Goal: Task Accomplishment & Management: Complete application form

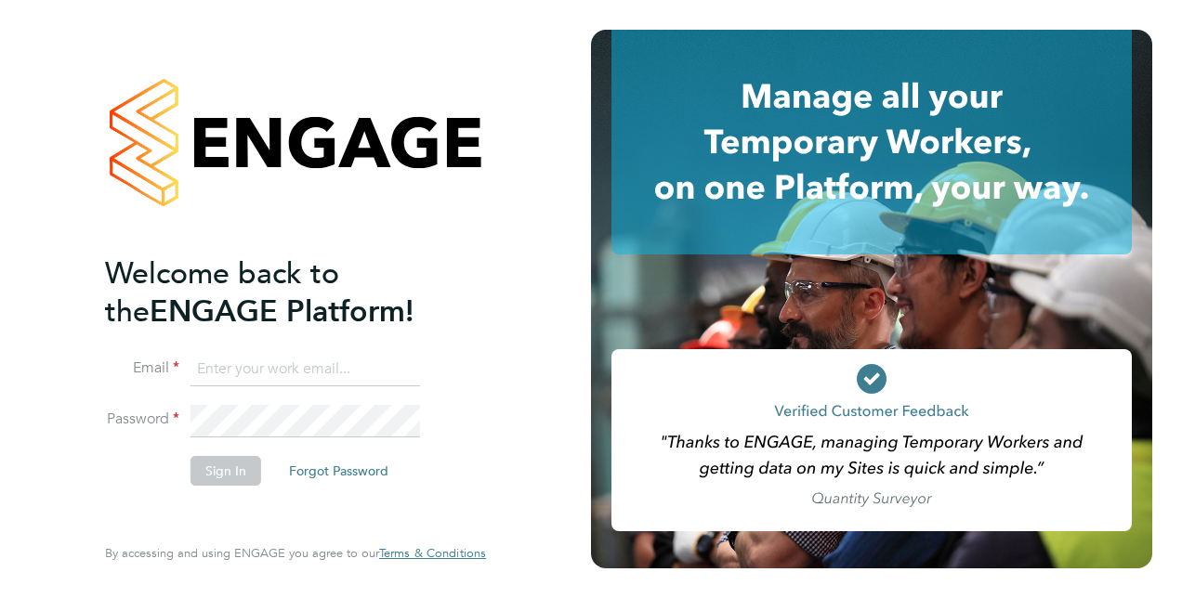
type input "[EMAIL_ADDRESS][DOMAIN_NAME]"
click at [217, 469] on button "Sign In" at bounding box center [225, 471] width 71 height 30
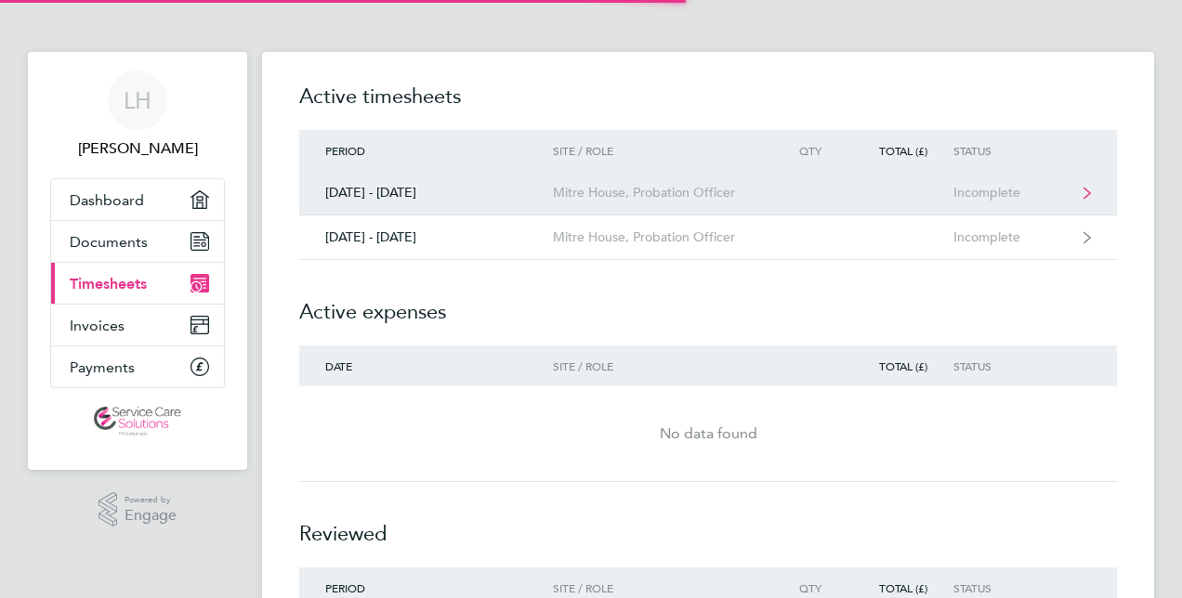
click at [574, 195] on div "Mitre House, Probation Officer" at bounding box center [659, 193] width 213 height 16
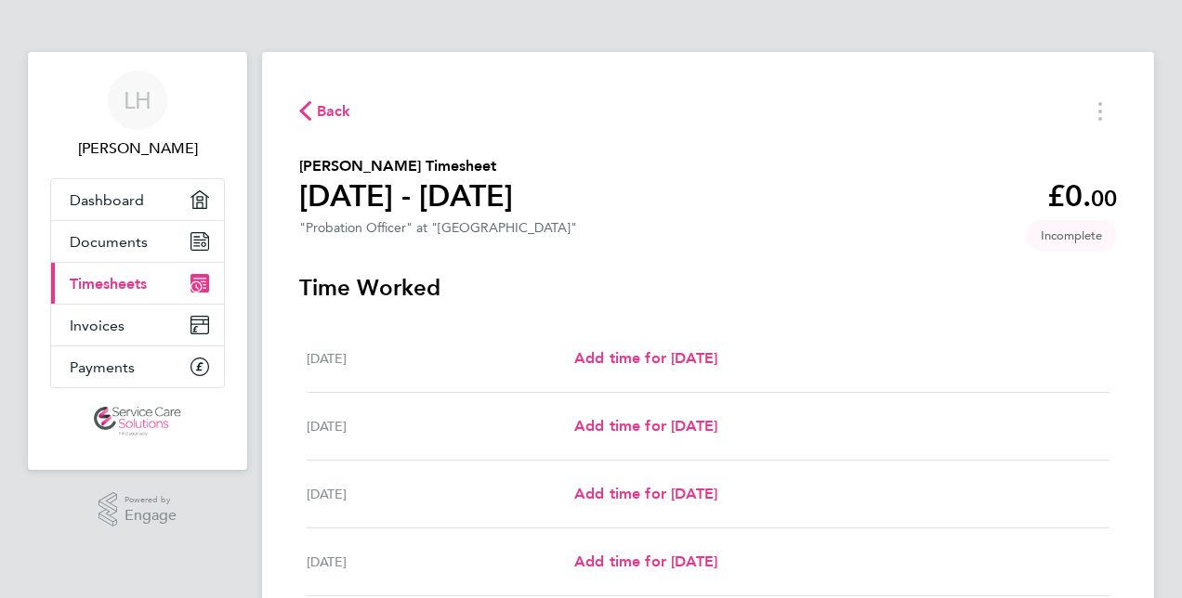
click at [327, 104] on span "Back" at bounding box center [334, 111] width 34 height 22
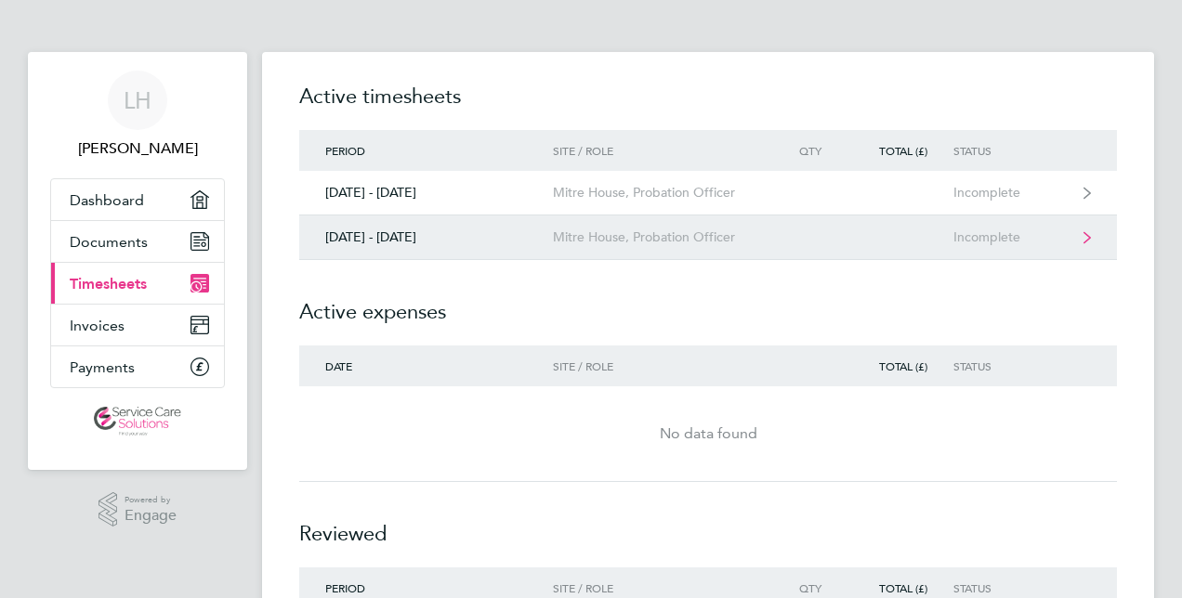
click at [359, 243] on div "22 - 28 Sept 2025" at bounding box center [426, 237] width 254 height 16
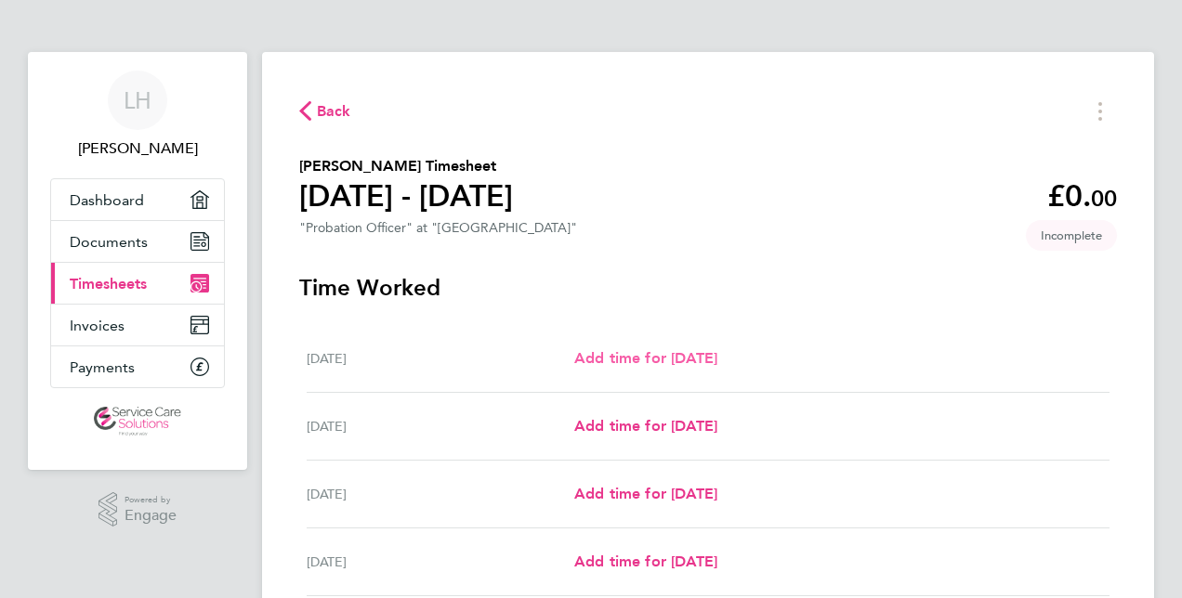
click at [595, 366] on span "Add time for Mon 22 Sep" at bounding box center [645, 358] width 143 height 18
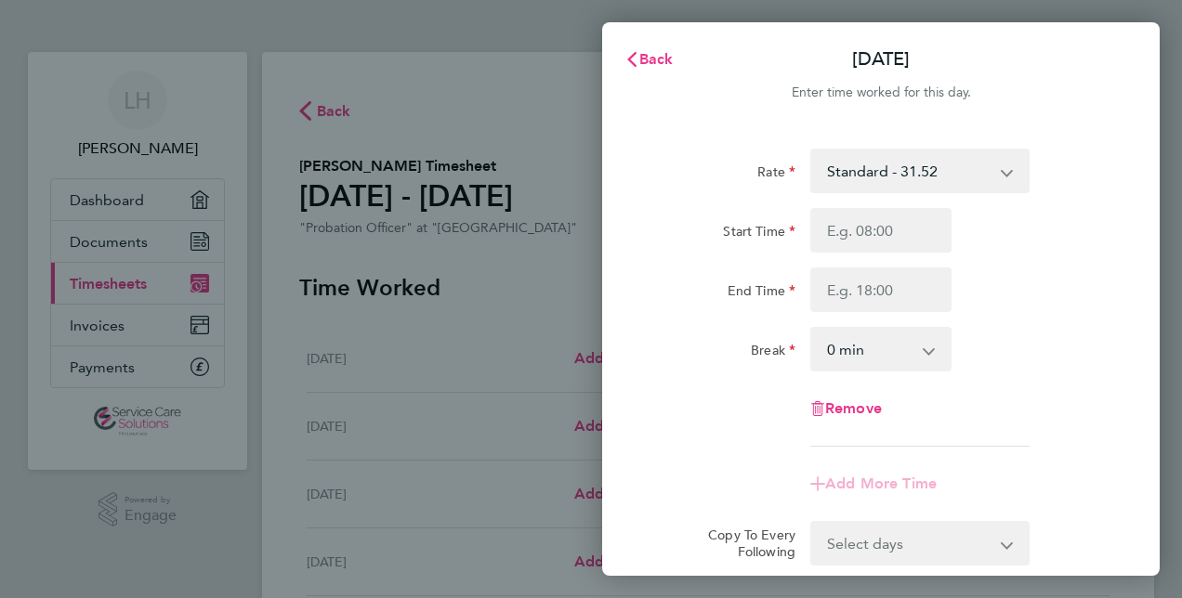
click at [841, 253] on div "Start Time End Time" at bounding box center [881, 260] width 468 height 104
click at [838, 239] on input "Start Time" at bounding box center [880, 230] width 141 height 45
type input "09:30"
click at [832, 297] on input "End Time" at bounding box center [880, 290] width 141 height 45
type input "17:00"
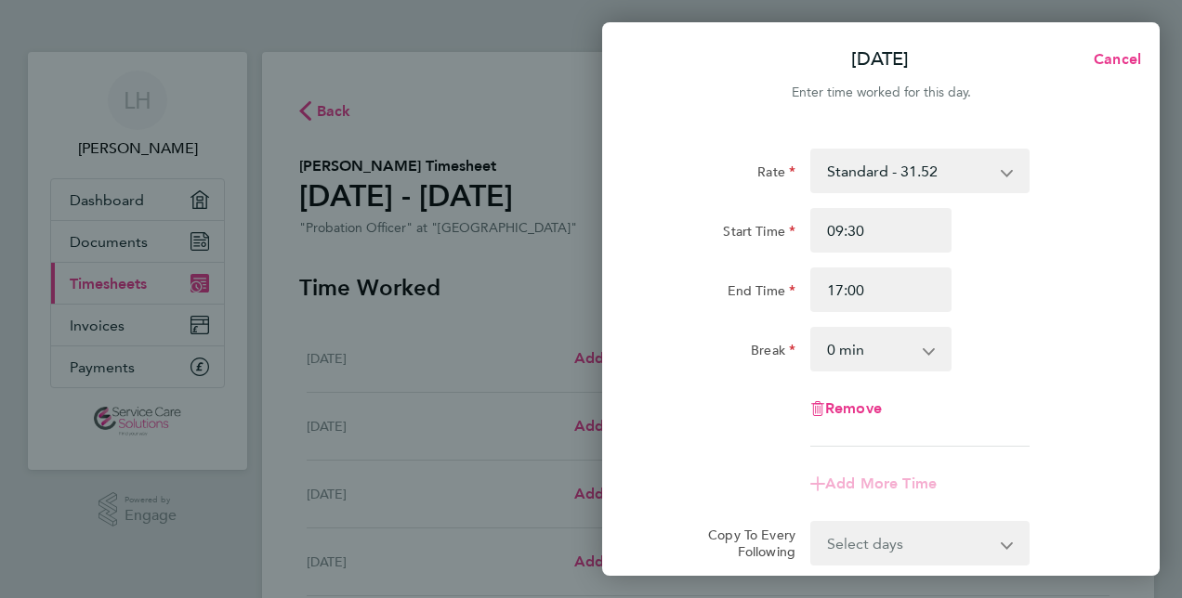
click at [838, 347] on select "0 min 15 min 30 min 45 min 60 min 75 min 90 min" at bounding box center [869, 349] width 115 height 41
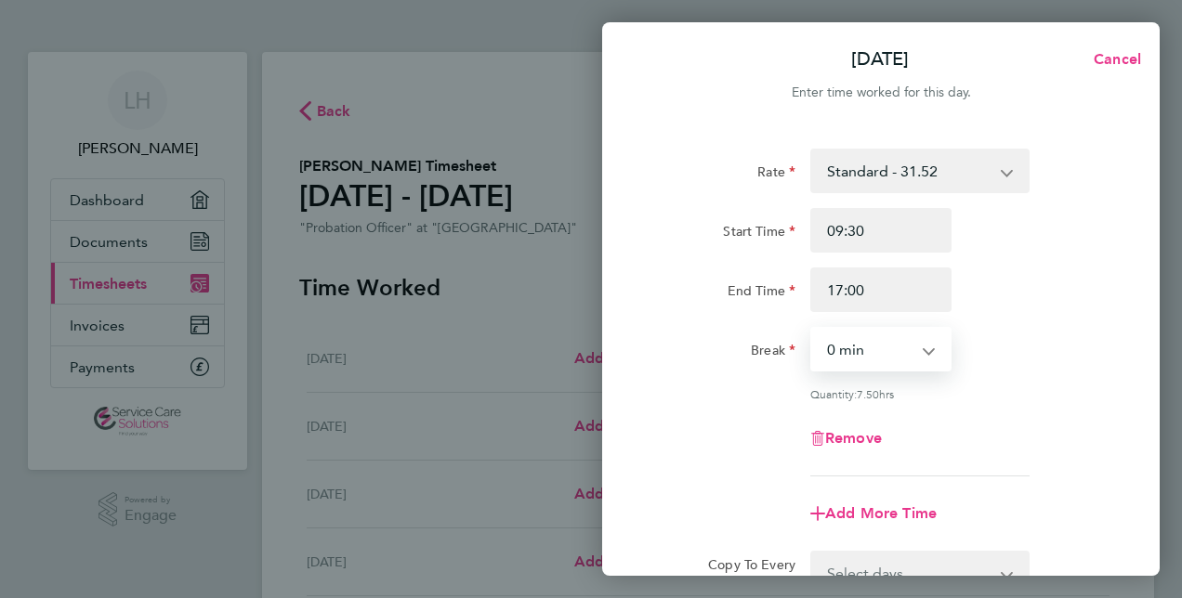
select select "30"
click at [812, 329] on select "0 min 15 min 30 min 45 min 60 min 75 min 90 min" at bounding box center [869, 349] width 115 height 41
click at [1135, 350] on div "Rate Standard - 31.52 Start Time 09:30 End Time 17:00 Break 0 min 15 min 30 min…" at bounding box center [880, 412] width 557 height 573
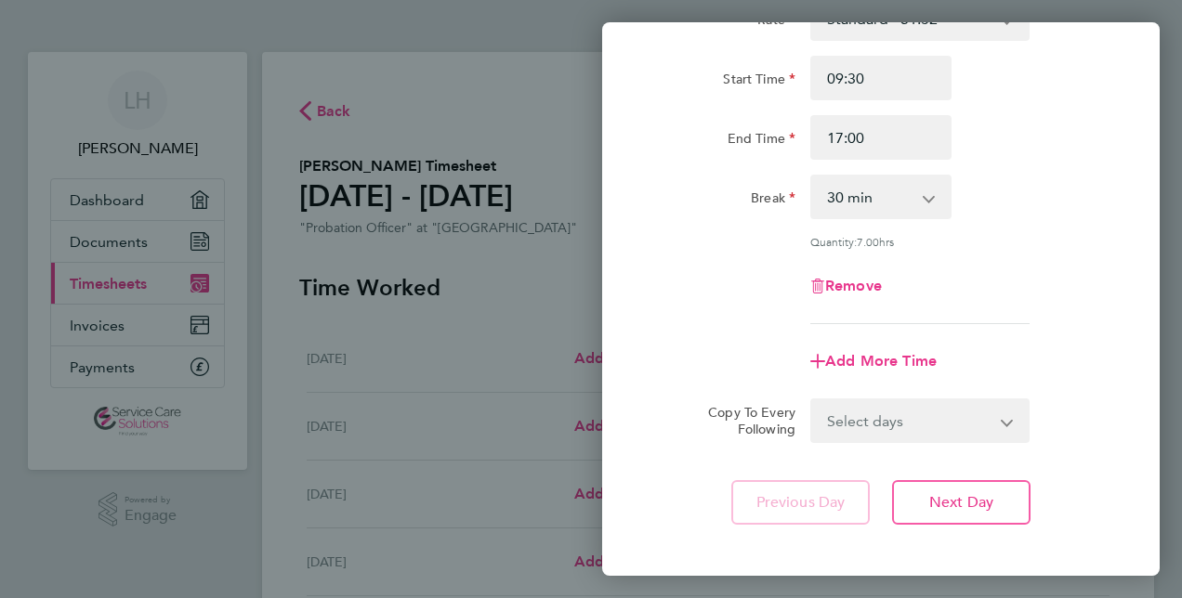
scroll to position [186, 0]
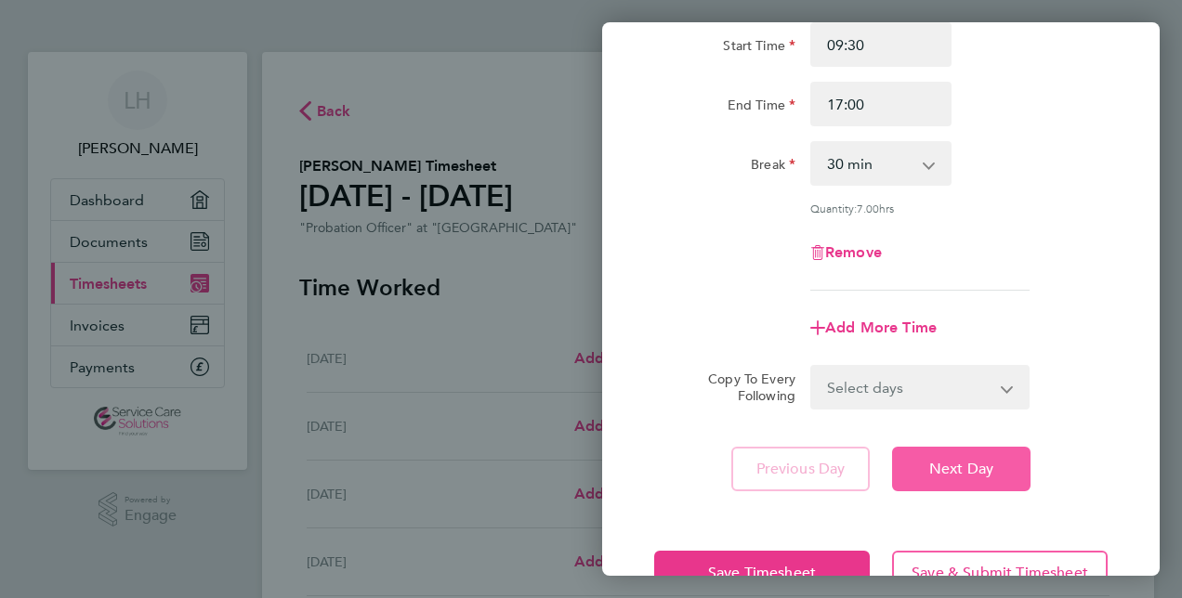
click at [968, 461] on span "Next Day" at bounding box center [961, 469] width 64 height 19
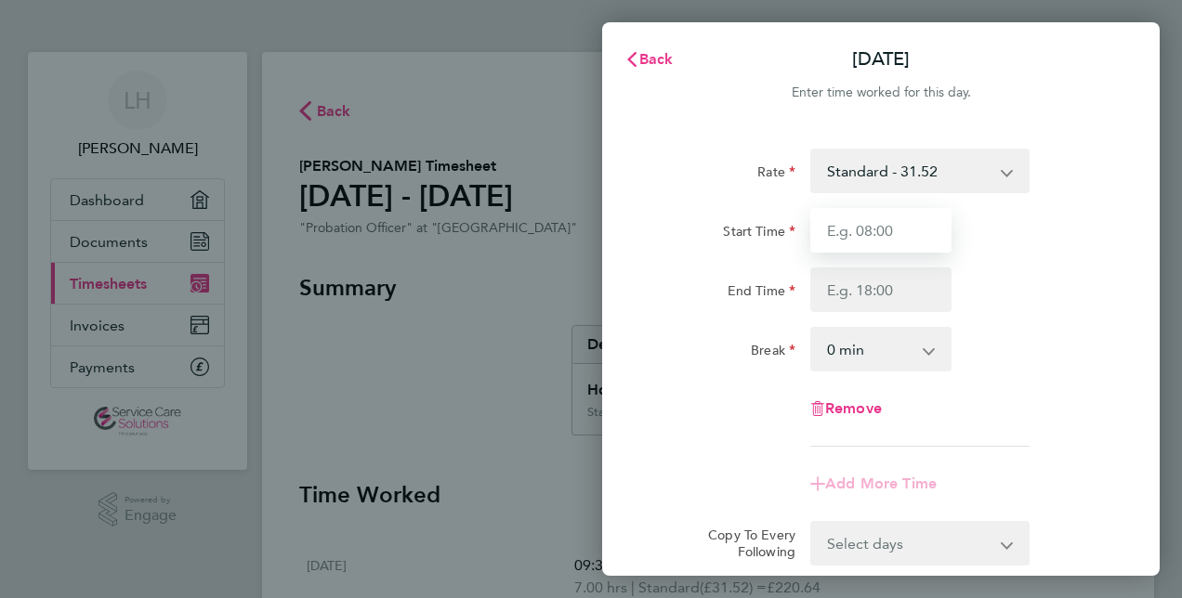
click at [864, 227] on input "Start Time" at bounding box center [880, 230] width 141 height 45
type input "09:00"
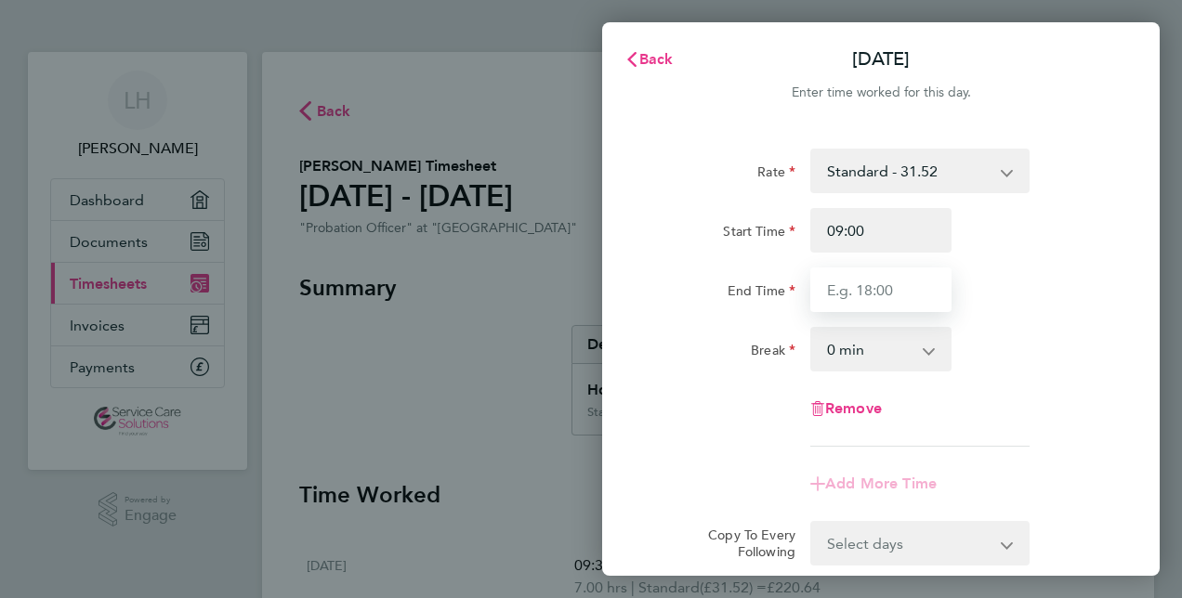
click at [871, 296] on input "End Time" at bounding box center [880, 290] width 141 height 45
type input "15:00"
drag, startPoint x: 877, startPoint y: 292, endPoint x: 754, endPoint y: 310, distance: 124.0
click at [754, 310] on div "End Time 15:00" at bounding box center [881, 290] width 468 height 45
type input "17:30"
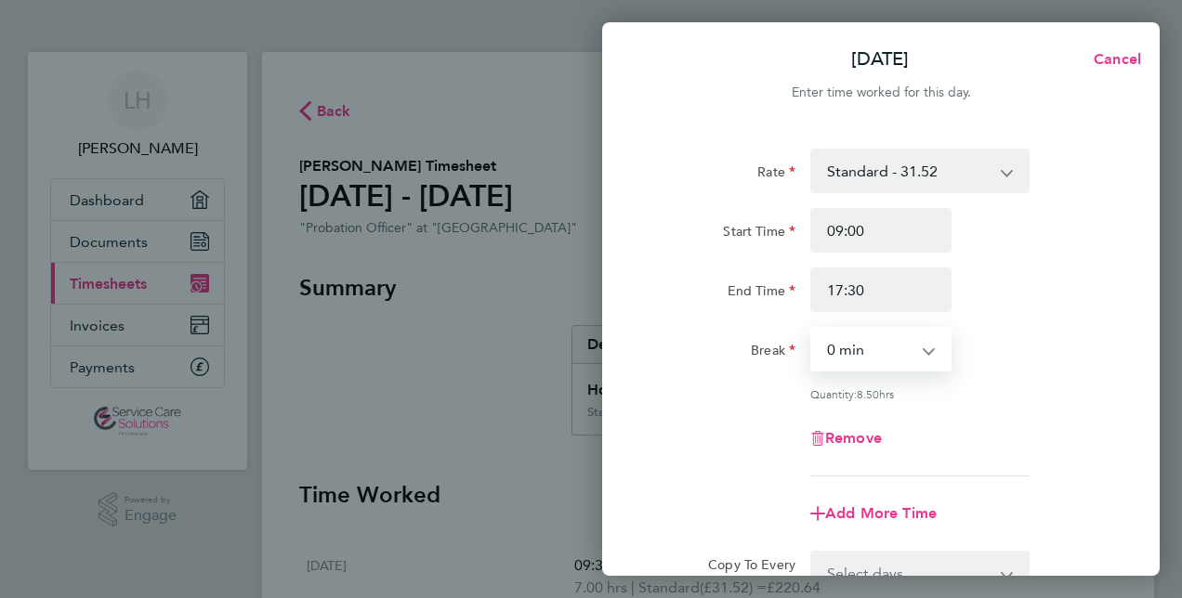
click at [834, 359] on select "0 min 15 min 30 min 45 min 60 min 75 min 90 min" at bounding box center [869, 349] width 115 height 41
select select "60"
click at [812, 329] on select "0 min 15 min 30 min 45 min 60 min 75 min 90 min" at bounding box center [869, 349] width 115 height 41
click at [1020, 451] on div "Remove" at bounding box center [881, 438] width 468 height 45
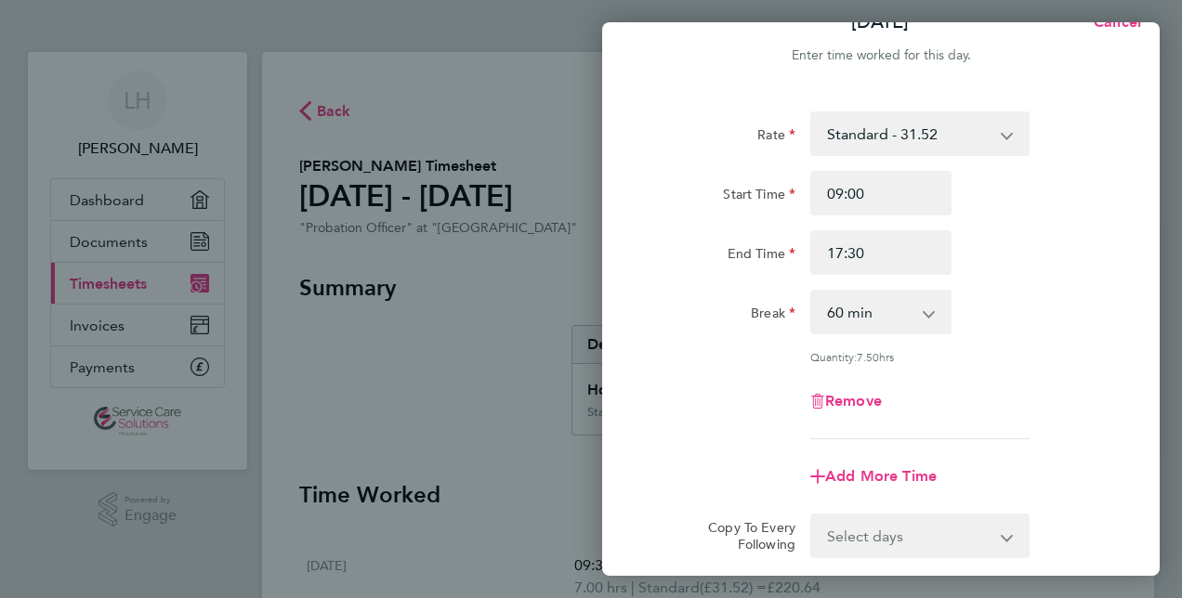
scroll to position [74, 0]
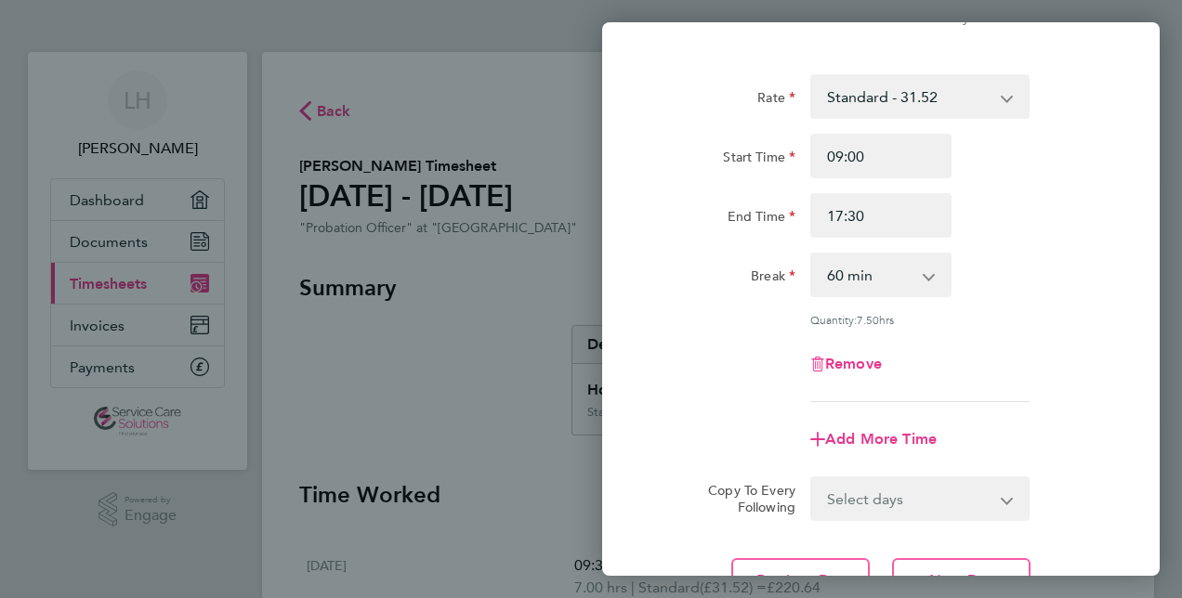
click at [1083, 466] on form "Rate Standard - 31.52 Start Time 09:00 End Time 17:30 Break 0 min 15 min 30 min…" at bounding box center [880, 297] width 453 height 447
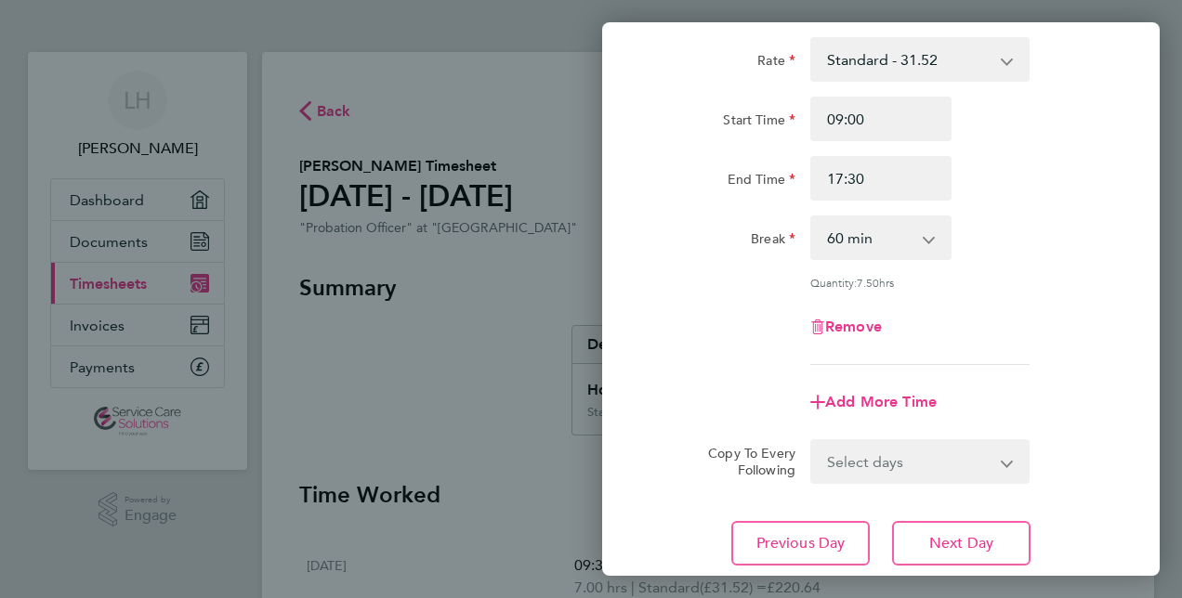
scroll to position [149, 0]
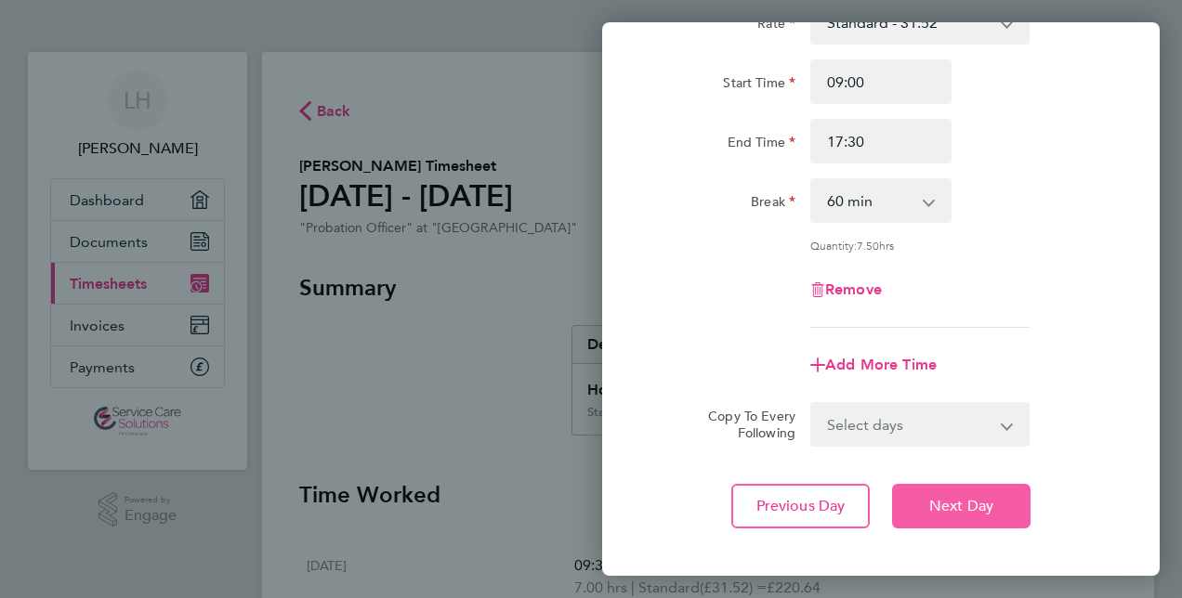
click at [987, 492] on button "Next Day" at bounding box center [961, 506] width 138 height 45
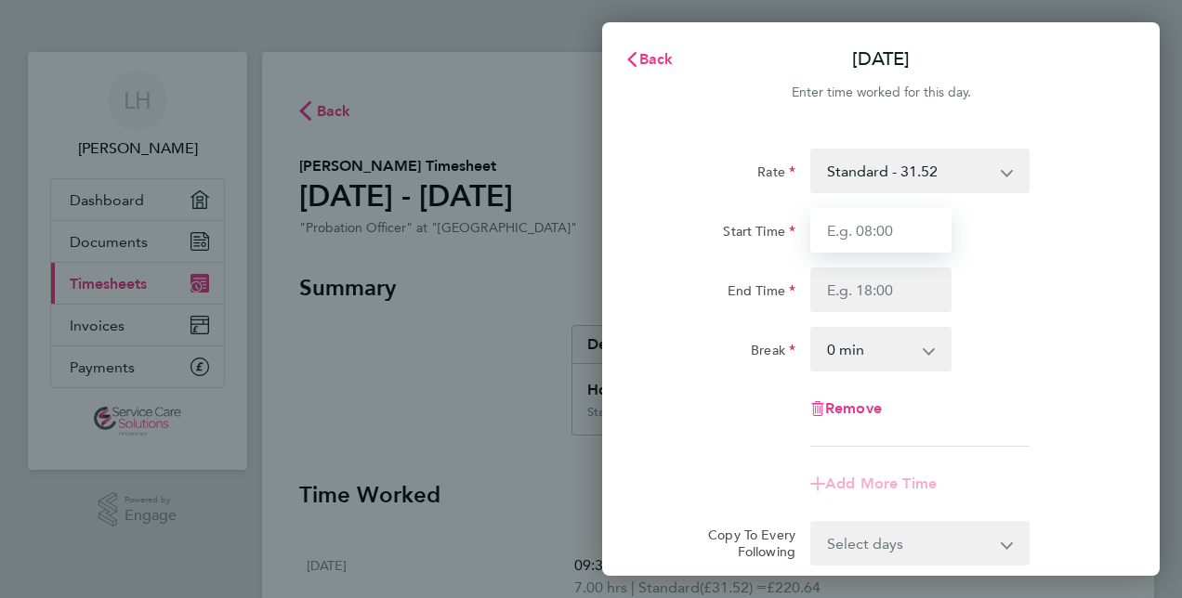
click at [872, 216] on input "Start Time" at bounding box center [880, 230] width 141 height 45
type input "09:00"
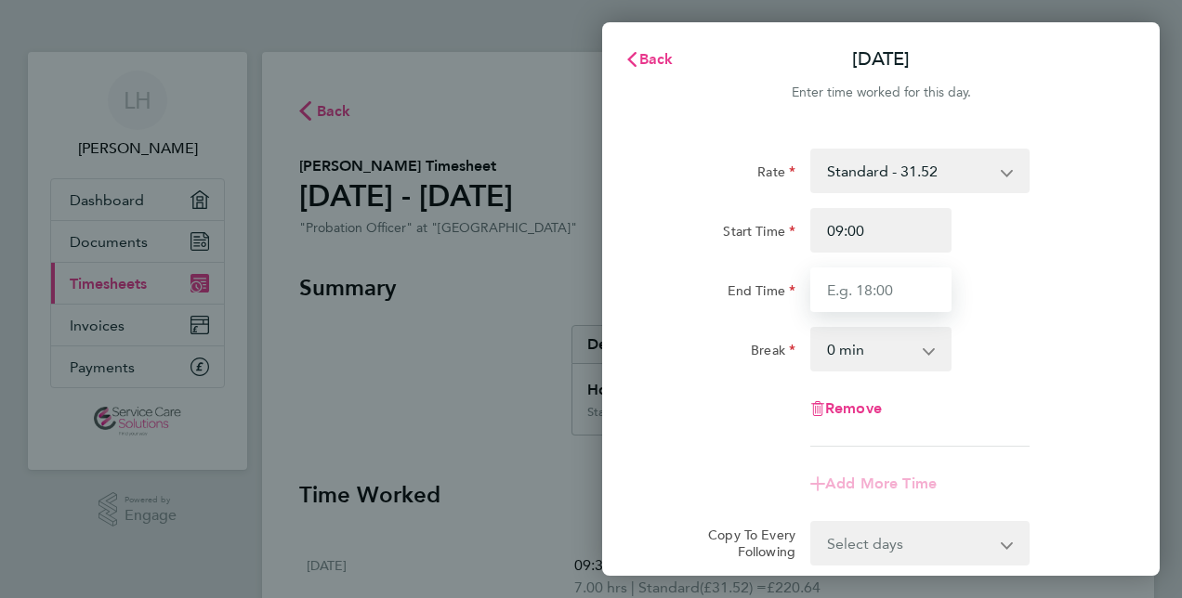
click at [875, 294] on input "End Time" at bounding box center [880, 290] width 141 height 45
type input "17:30"
click at [835, 354] on select "0 min 15 min 30 min 45 min 60 min 75 min 90 min" at bounding box center [869, 349] width 115 height 41
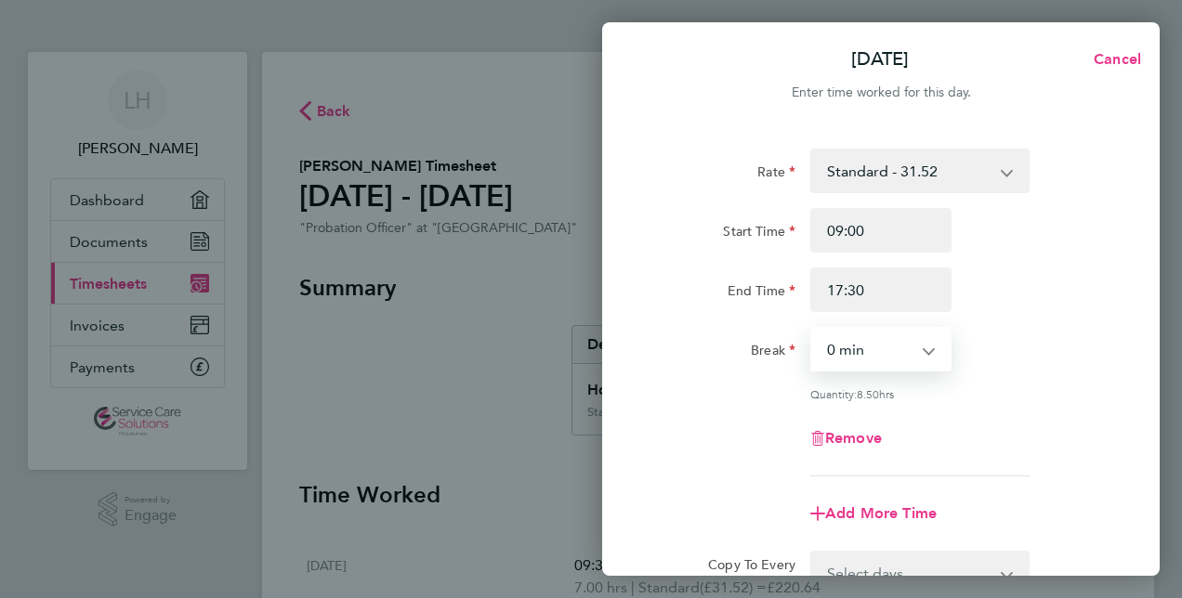
select select "60"
click at [812, 329] on select "0 min 15 min 30 min 45 min 60 min 75 min 90 min" at bounding box center [869, 349] width 115 height 41
click at [1001, 424] on div "Remove" at bounding box center [881, 438] width 468 height 45
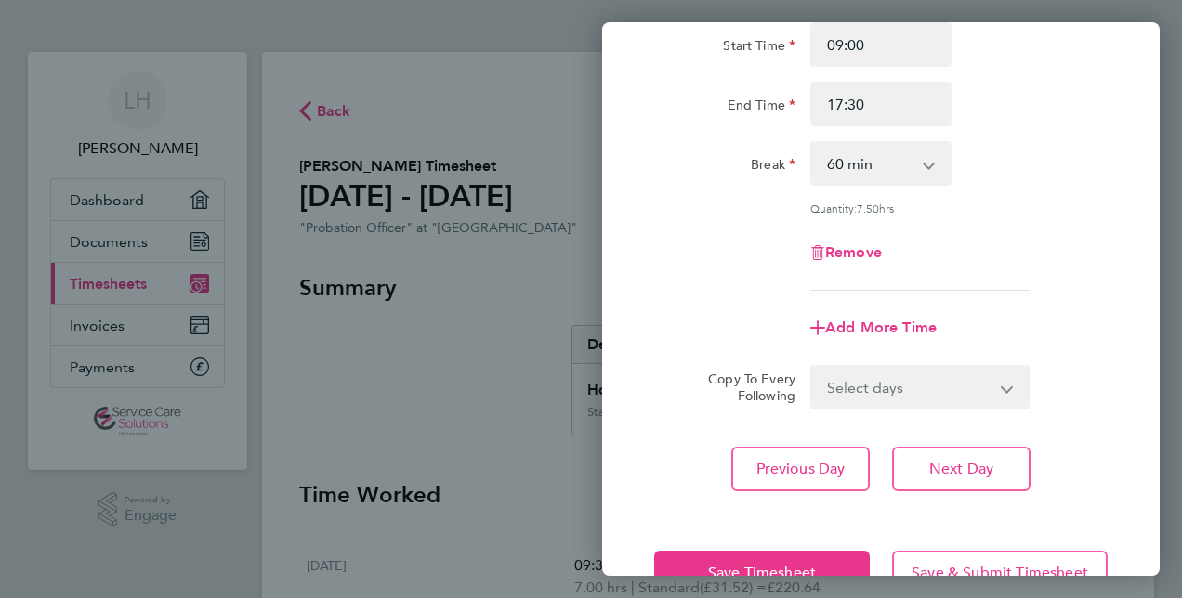
scroll to position [223, 0]
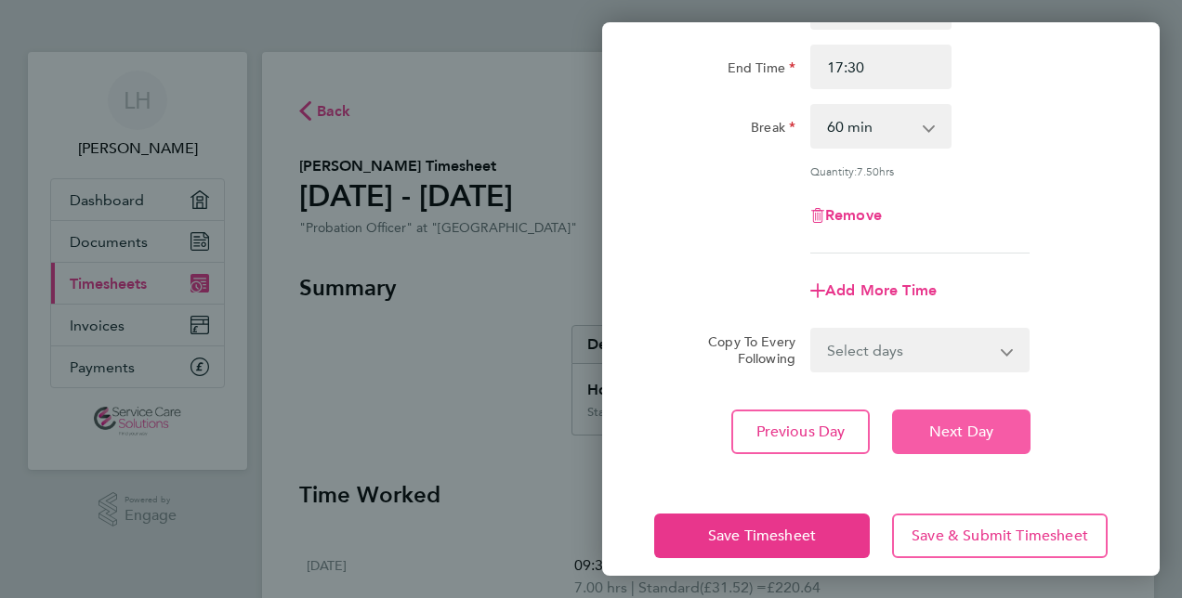
click at [1001, 424] on button "Next Day" at bounding box center [961, 432] width 138 height 45
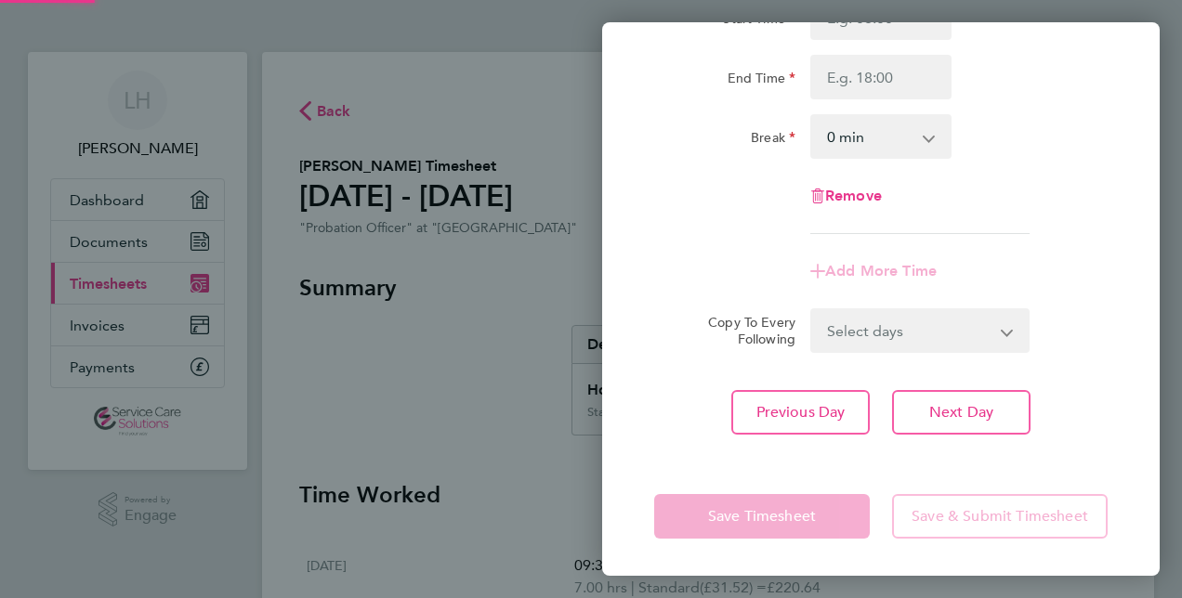
scroll to position [212, 0]
click at [1025, 220] on div "Rate Standard - 31.52 Start Time End Time Break 0 min 15 min 30 min 45 min 60 m…" at bounding box center [880, 86] width 453 height 298
click at [773, 521] on app-form-button "Save Timesheet" at bounding box center [767, 517] width 227 height 45
click at [1077, 228] on div "Rate Standard - 31.52 Start Time End Time Break 0 min 15 min 30 min 45 min 60 m…" at bounding box center [880, 86] width 453 height 298
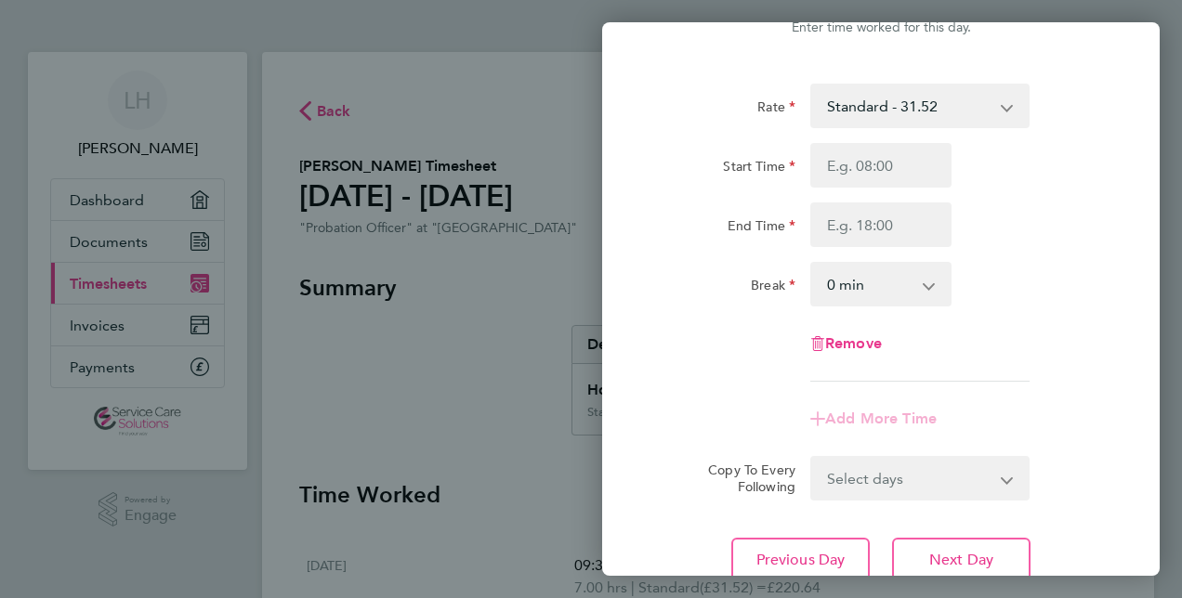
scroll to position [26, 0]
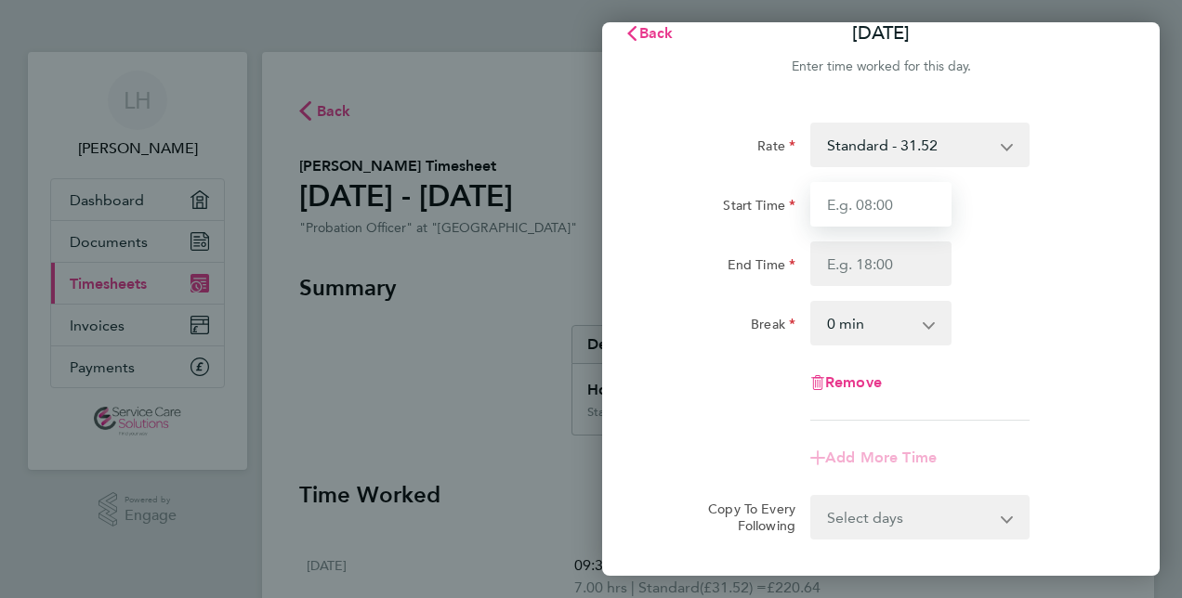
click at [837, 213] on input "Start Time" at bounding box center [880, 204] width 141 height 45
type input "09:00"
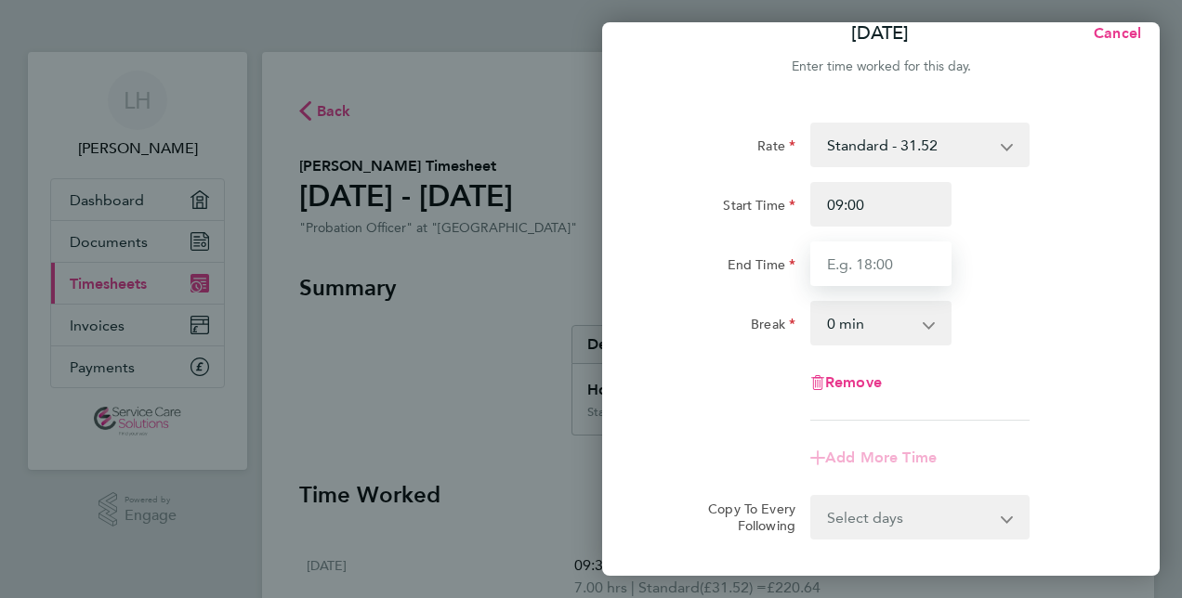
click at [864, 273] on input "End Time" at bounding box center [880, 264] width 141 height 45
type input "17:30"
click at [840, 325] on select "0 min 15 min 30 min 45 min 60 min 75 min 90 min" at bounding box center [869, 323] width 115 height 41
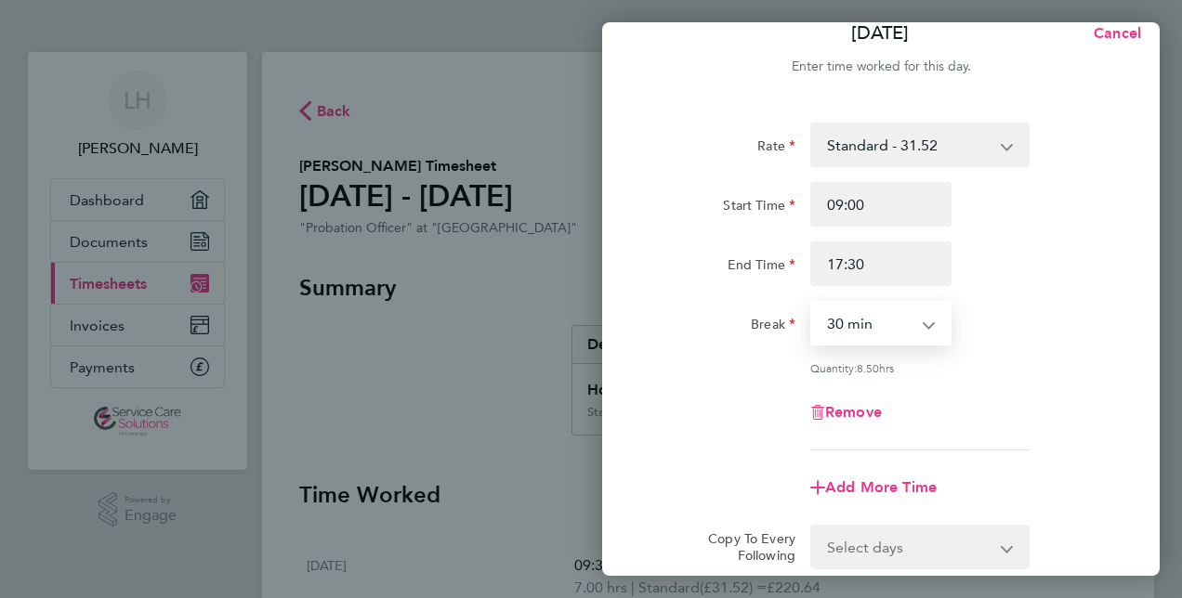
click at [812, 303] on select "0 min 15 min 30 min 45 min 60 min 75 min 90 min" at bounding box center [869, 323] width 115 height 41
click at [875, 316] on select "0 min 15 min 30 min 45 min 60 min 75 min 90 min" at bounding box center [869, 323] width 115 height 41
select select "60"
click at [812, 303] on select "0 min 15 min 30 min 45 min 60 min 75 min 90 min" at bounding box center [869, 323] width 115 height 41
click at [961, 418] on div "Remove" at bounding box center [881, 412] width 468 height 45
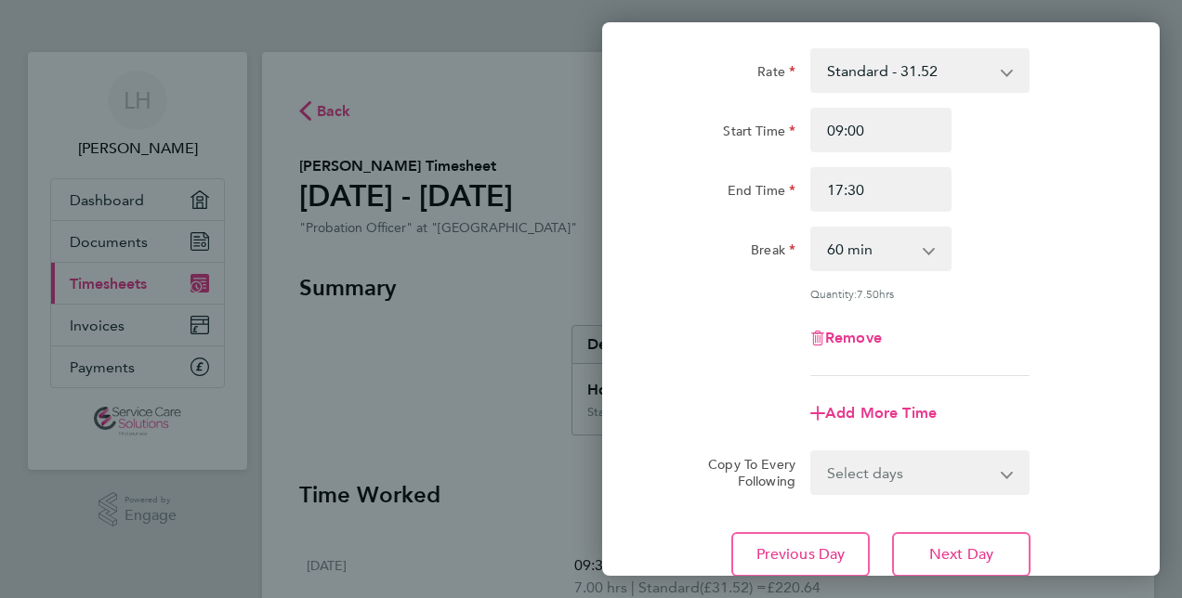
scroll to position [137, 0]
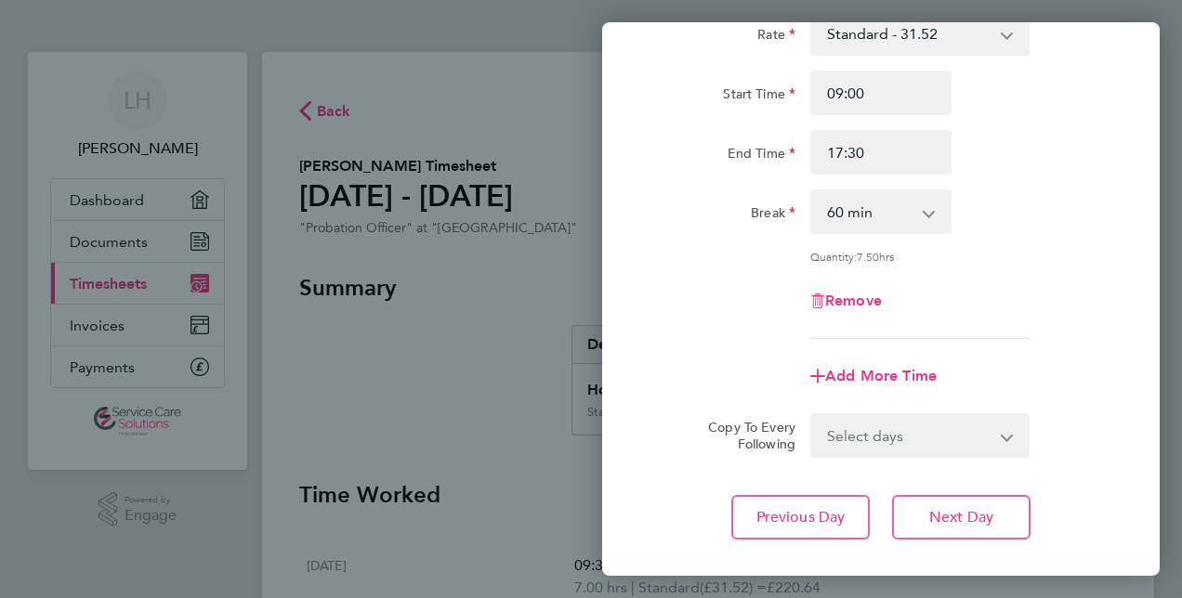
click at [1100, 310] on div "Remove" at bounding box center [881, 301] width 468 height 45
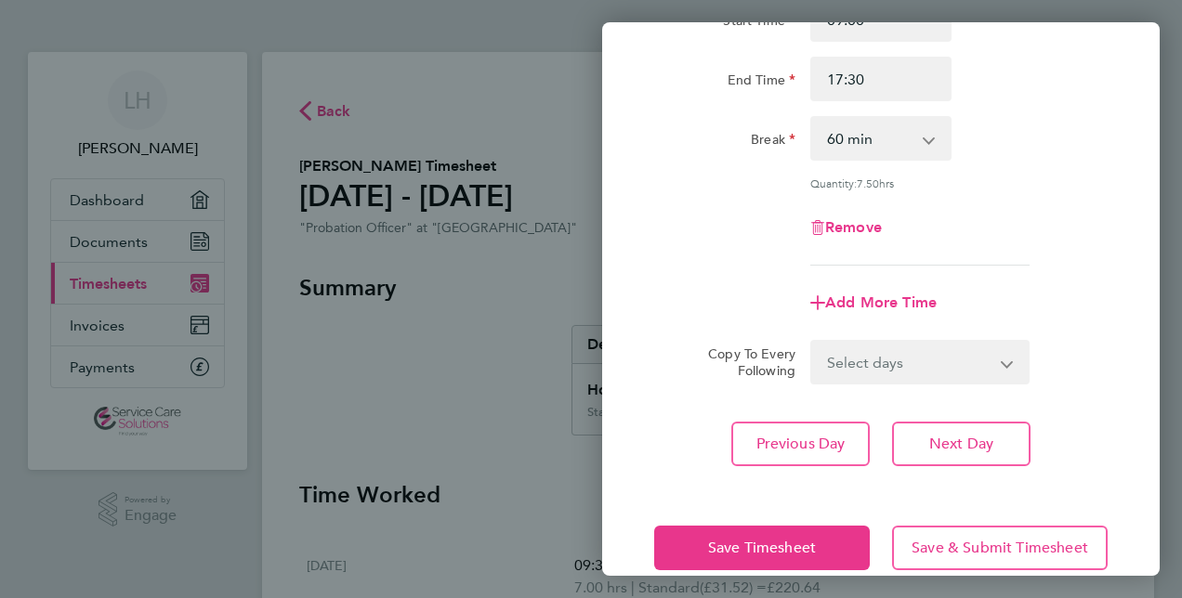
scroll to position [212, 0]
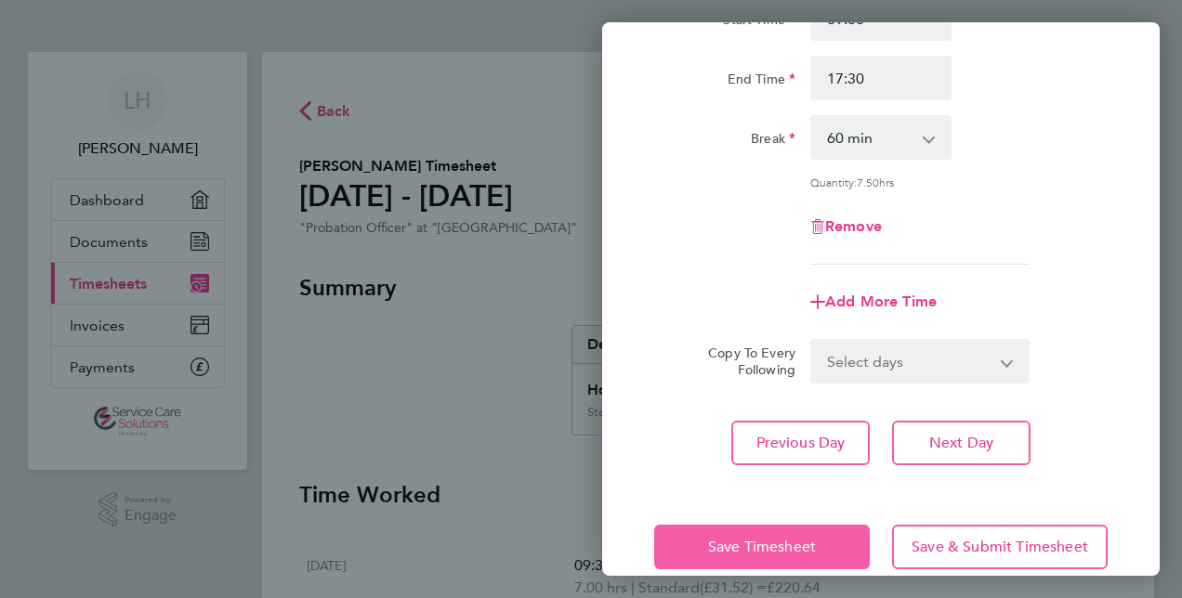
click at [784, 543] on span "Save Timesheet" at bounding box center [762, 547] width 108 height 19
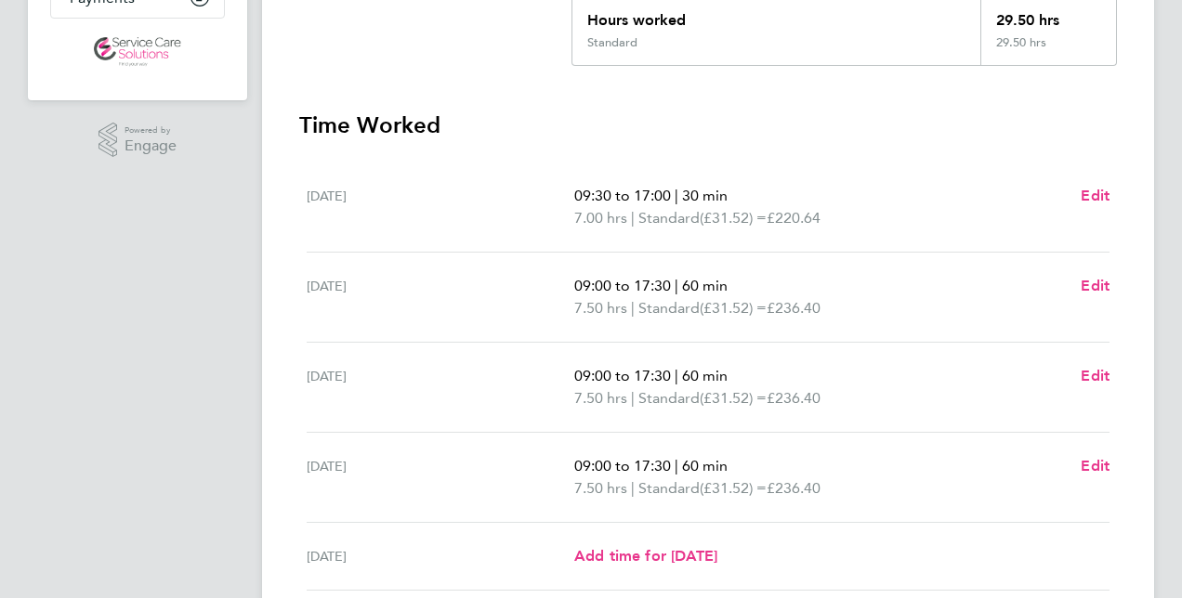
scroll to position [372, 0]
click at [653, 437] on div "Thu 25 Sep 09:00 to 17:30 | 60 min 7.50 hrs | Standard (£31.52) = £236.40 Edit" at bounding box center [708, 476] width 803 height 90
click at [639, 469] on span "09:00 to 17:30" at bounding box center [622, 464] width 97 height 18
drag, startPoint x: 784, startPoint y: 518, endPoint x: 783, endPoint y: 489, distance: 29.7
click at [783, 489] on ul "Mon 22 Sep 09:30 to 17:00 | 30 min 7.00 hrs | Standard (£31.52) = £220.64 Edit …" at bounding box center [707, 443] width 817 height 564
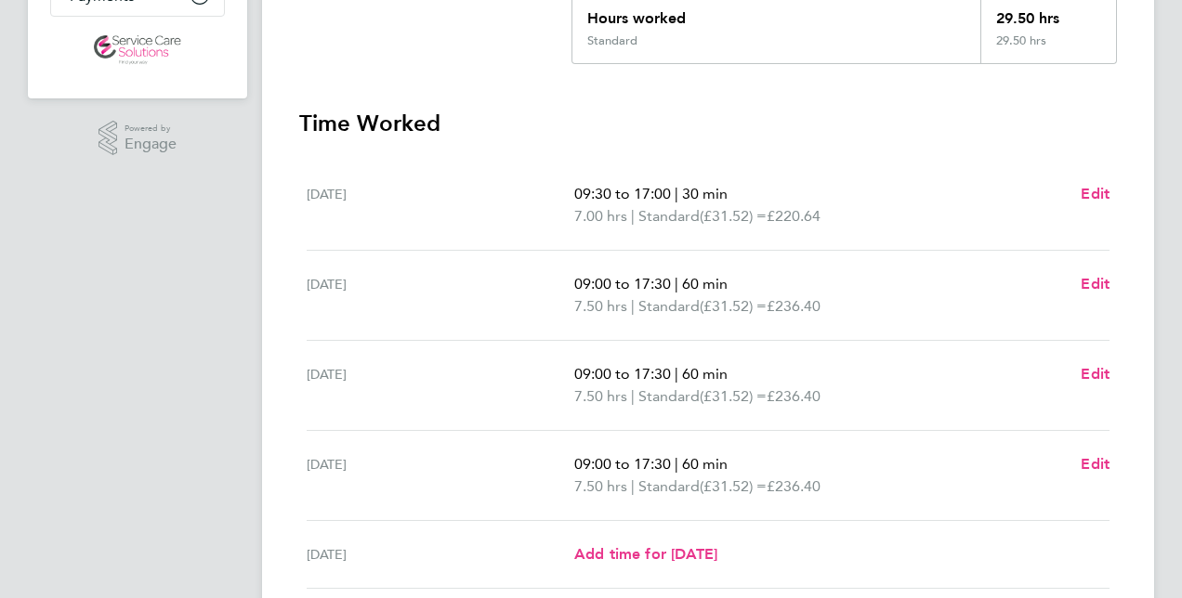
click at [783, 489] on span "£236.40" at bounding box center [793, 486] width 54 height 18
click at [759, 464] on p "09:00 to 17:30 | 60 min" at bounding box center [819, 464] width 491 height 22
click at [737, 111] on h3 "Time Worked" at bounding box center [707, 124] width 817 height 30
click at [398, 342] on div "Wed 24 Sep 09:00 to 17:30 | 60 min 7.50 hrs | Standard (£31.52) = £236.40 Edit" at bounding box center [708, 386] width 803 height 90
